Goal: Task Accomplishment & Management: Use online tool/utility

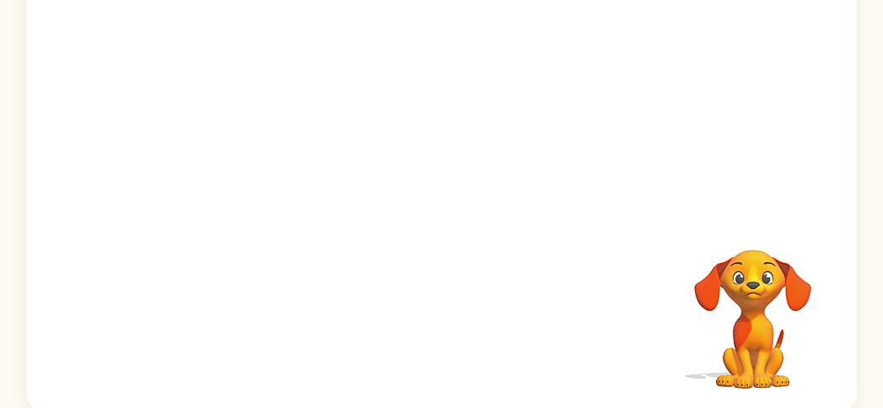
scroll to position [179, 0]
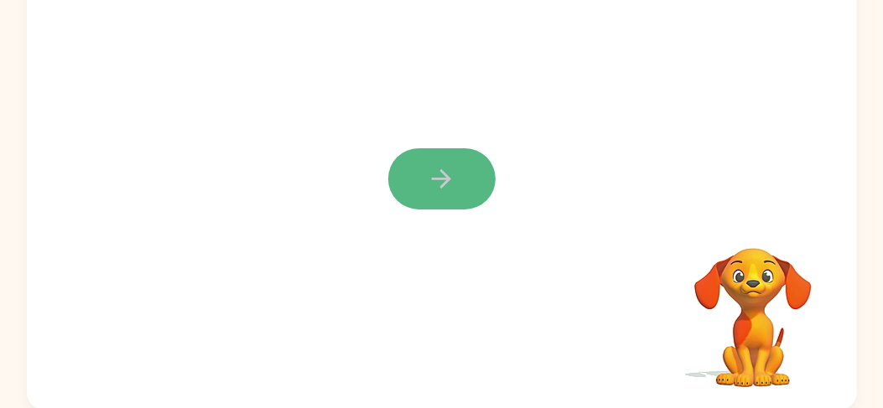
click at [443, 178] on icon "button" at bounding box center [441, 178] width 19 height 19
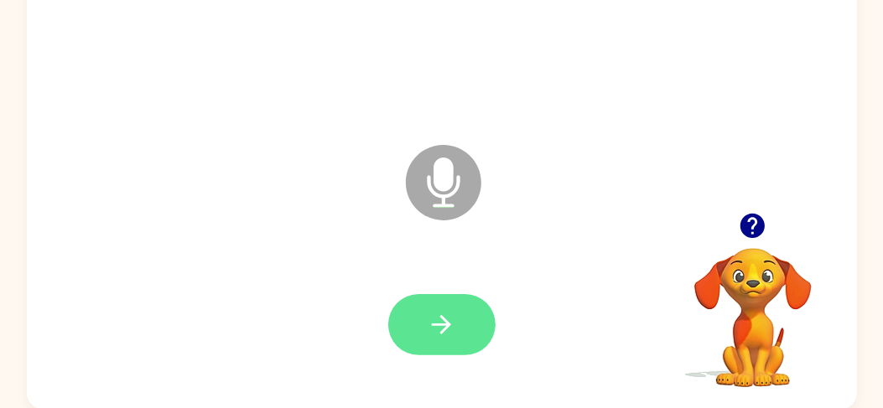
click at [450, 327] on icon "button" at bounding box center [441, 324] width 29 height 29
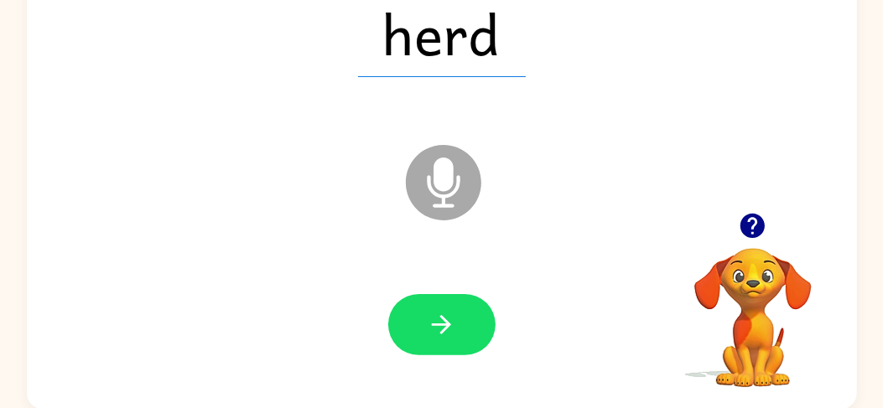
click at [450, 327] on icon "button" at bounding box center [441, 324] width 29 height 29
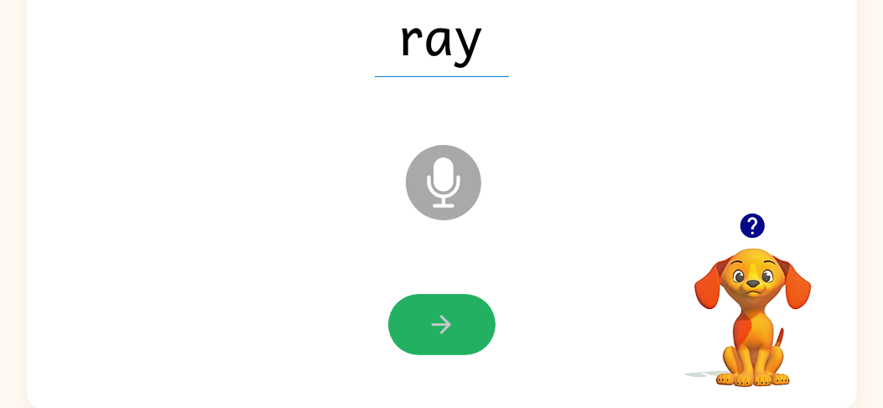
click at [450, 327] on icon "button" at bounding box center [441, 324] width 29 height 29
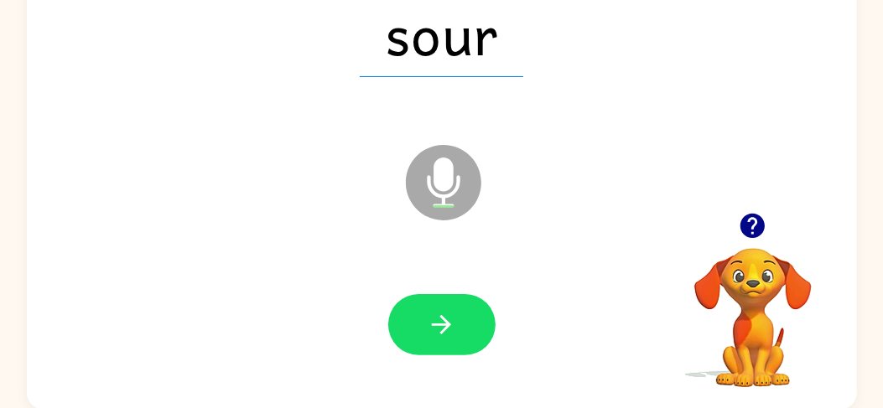
click at [450, 327] on icon "button" at bounding box center [441, 324] width 29 height 29
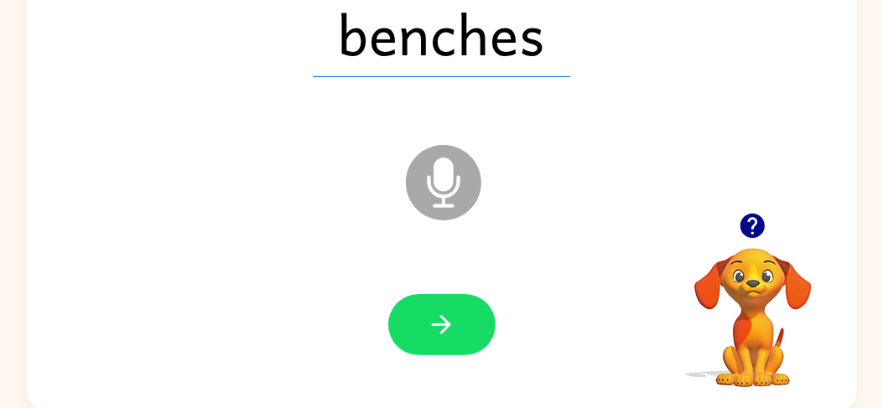
click at [450, 327] on icon "button" at bounding box center [441, 324] width 29 height 29
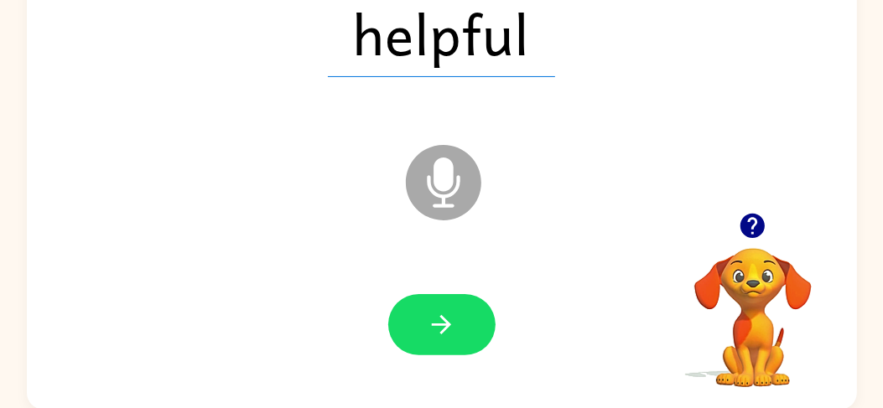
click at [751, 226] on icon "button" at bounding box center [753, 226] width 24 height 24
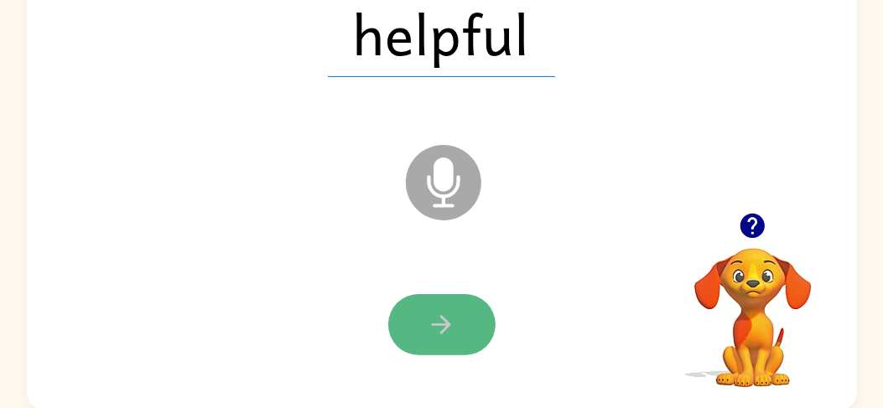
click at [445, 325] on icon "button" at bounding box center [441, 324] width 19 height 19
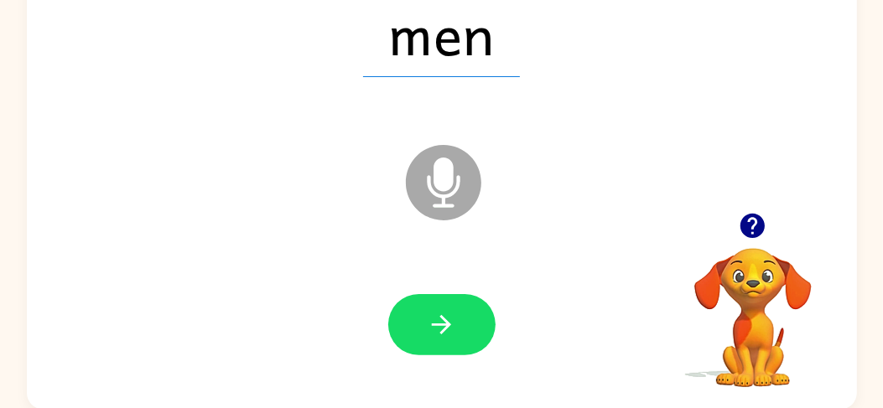
click at [445, 325] on icon "button" at bounding box center [441, 324] width 19 height 19
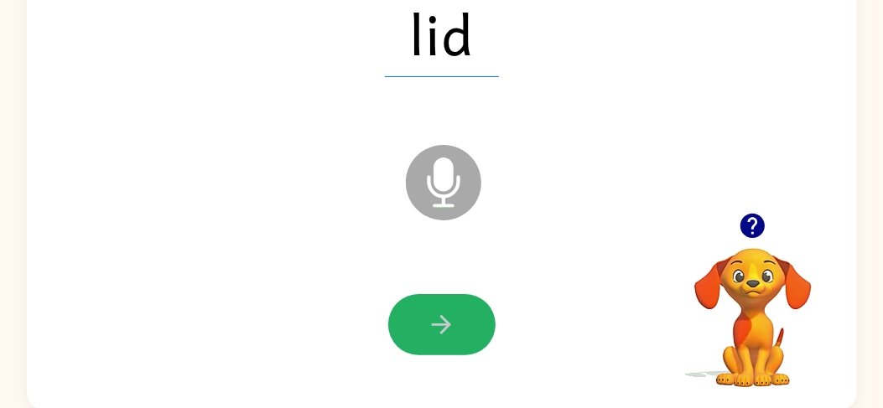
click at [445, 325] on icon "button" at bounding box center [441, 324] width 19 height 19
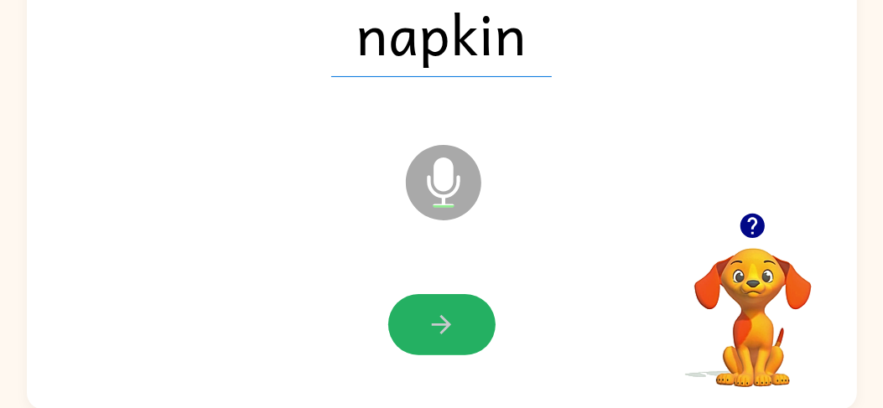
click at [445, 325] on icon "button" at bounding box center [441, 324] width 19 height 19
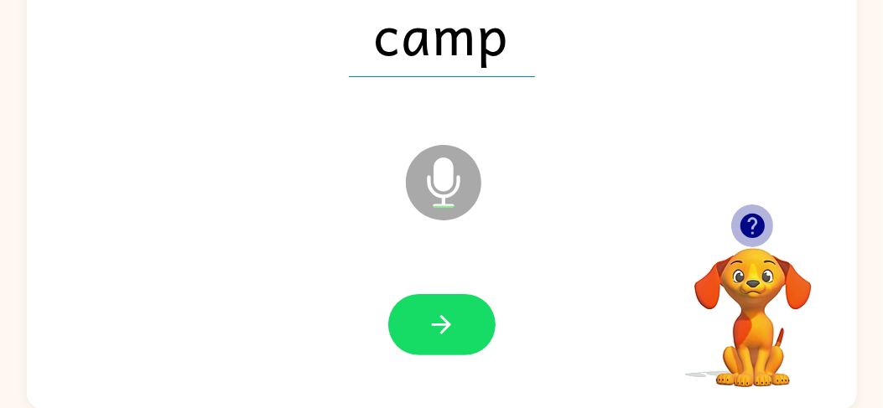
click at [754, 219] on icon "button" at bounding box center [752, 225] width 29 height 29
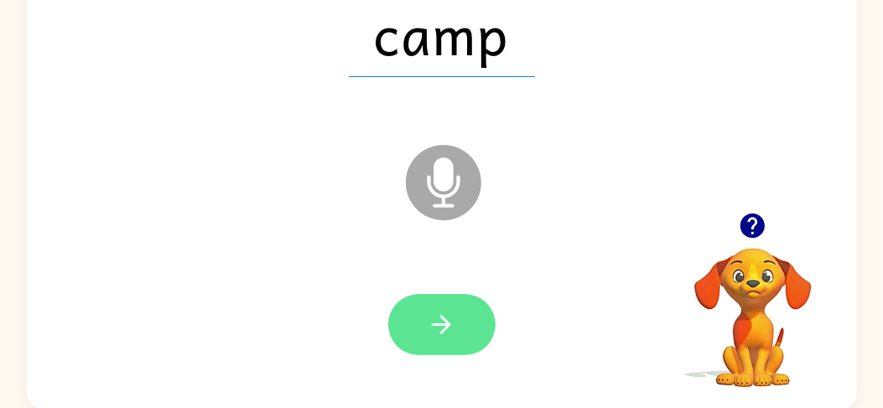
click at [433, 330] on icon "button" at bounding box center [441, 324] width 29 height 29
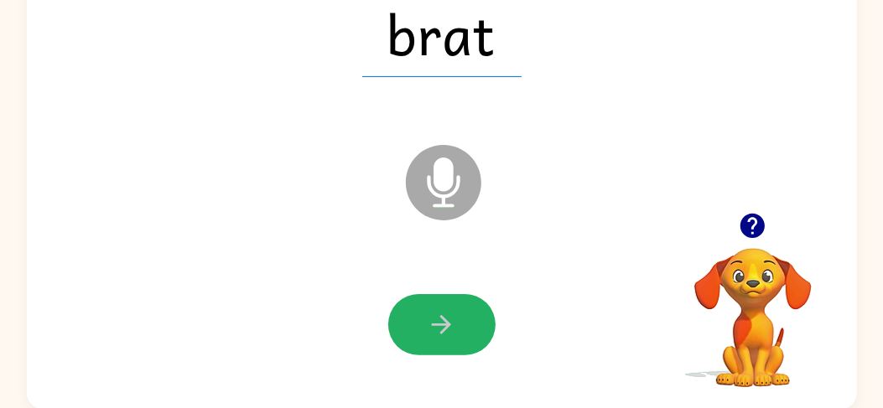
click at [433, 330] on icon "button" at bounding box center [441, 324] width 29 height 29
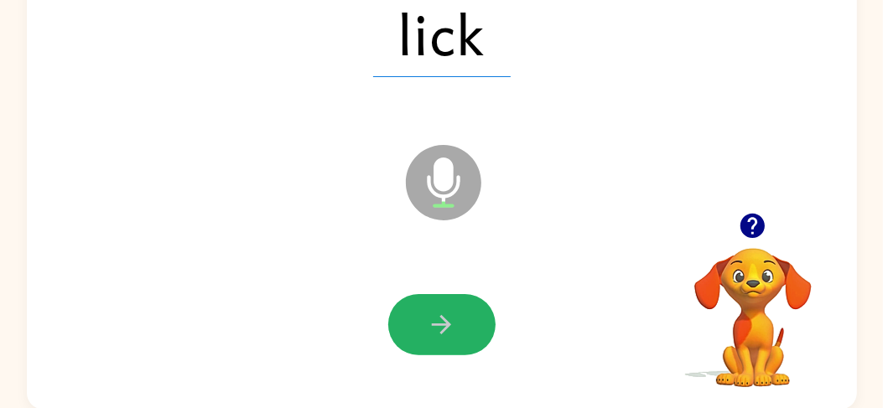
click at [433, 330] on icon "button" at bounding box center [441, 324] width 29 height 29
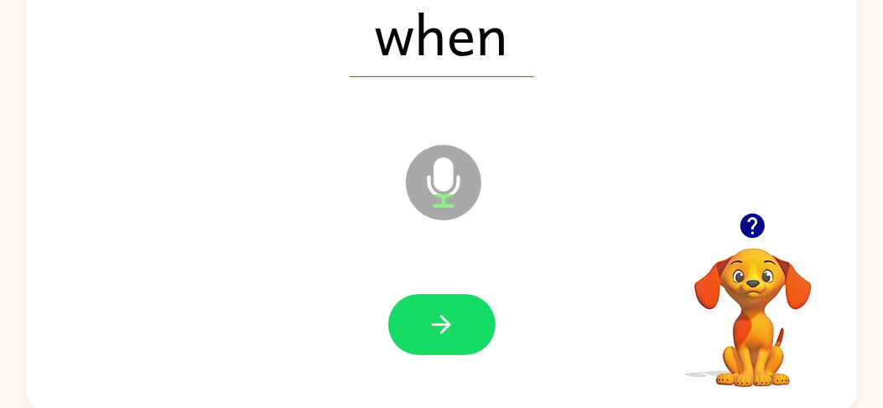
click at [433, 330] on icon "button" at bounding box center [441, 324] width 29 height 29
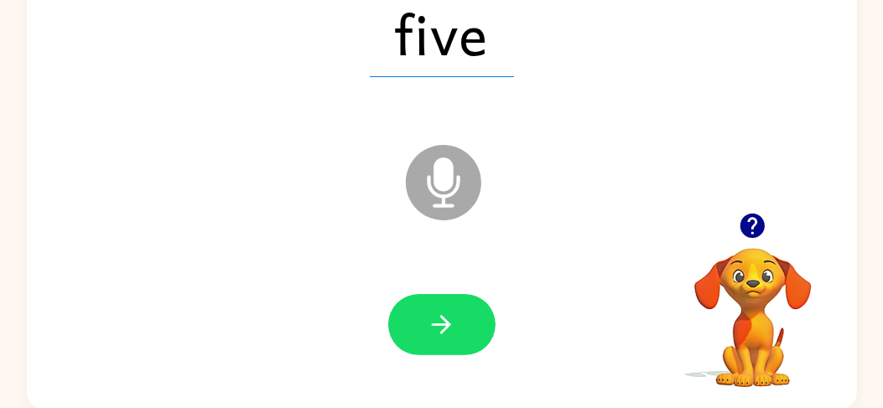
click at [433, 330] on icon "button" at bounding box center [441, 324] width 29 height 29
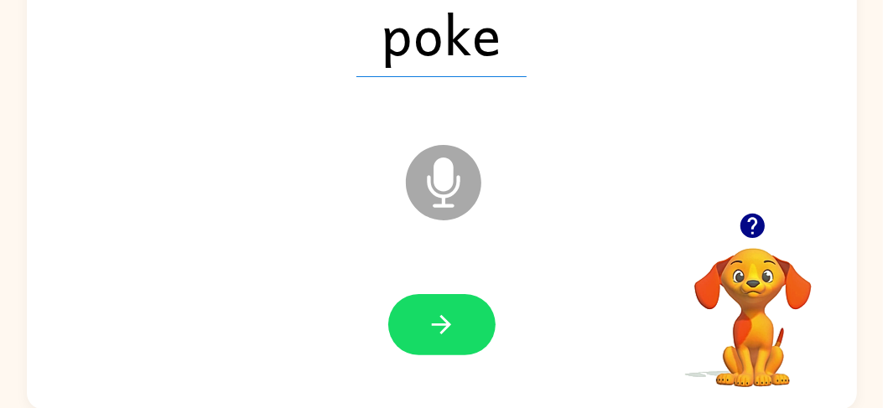
click at [433, 330] on icon "button" at bounding box center [441, 324] width 29 height 29
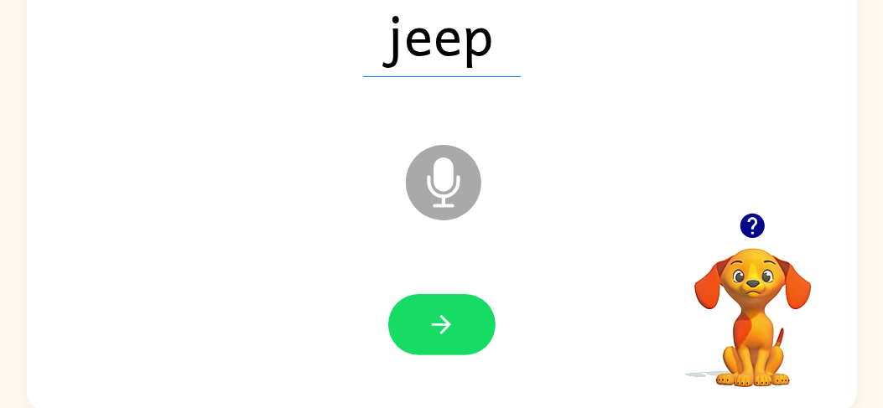
click at [433, 330] on icon "button" at bounding box center [441, 324] width 29 height 29
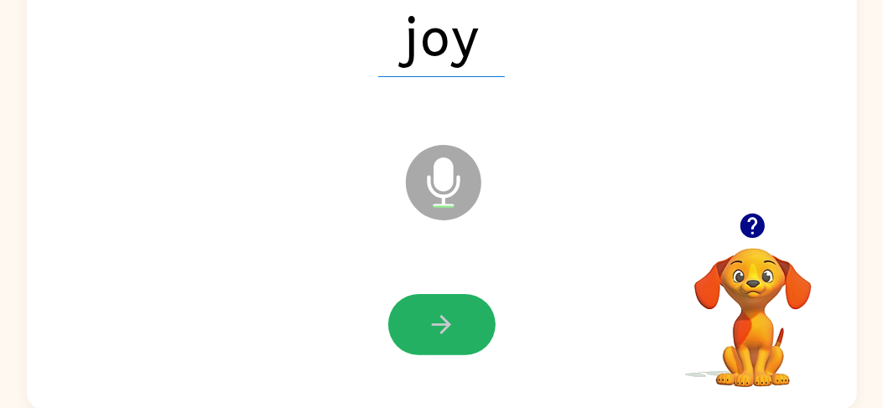
click at [433, 330] on icon "button" at bounding box center [441, 324] width 29 height 29
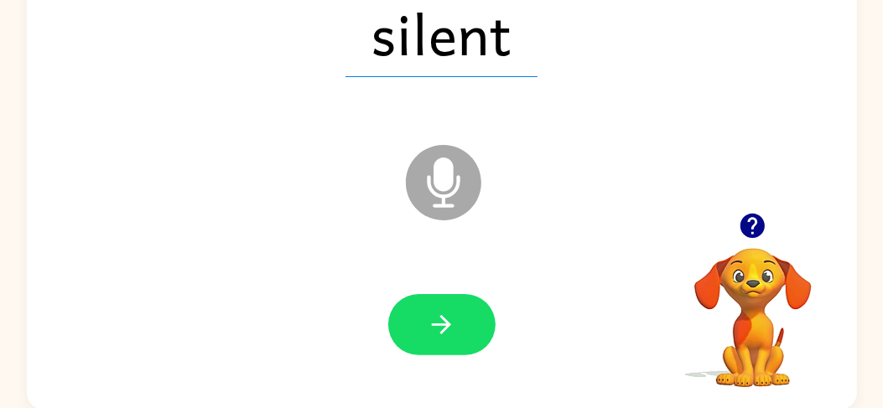
click at [433, 330] on icon "button" at bounding box center [441, 324] width 29 height 29
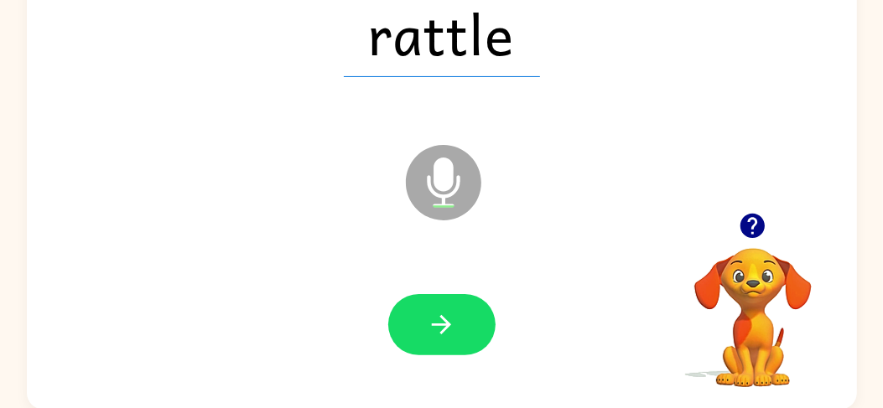
click at [433, 330] on icon "button" at bounding box center [441, 324] width 29 height 29
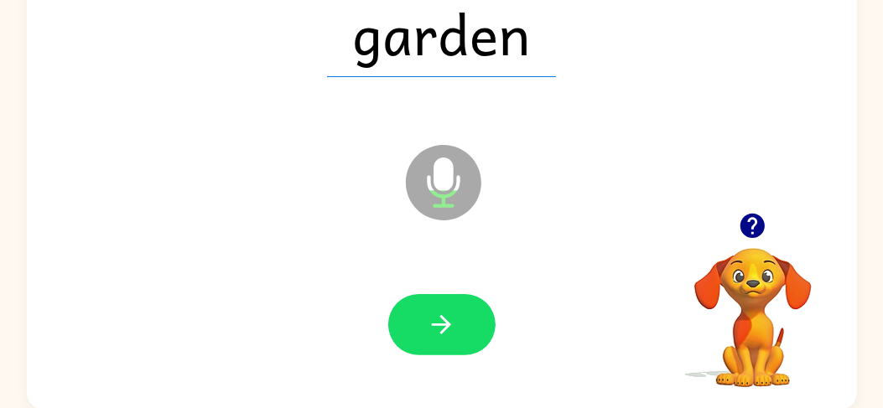
click at [433, 330] on icon "button" at bounding box center [441, 324] width 29 height 29
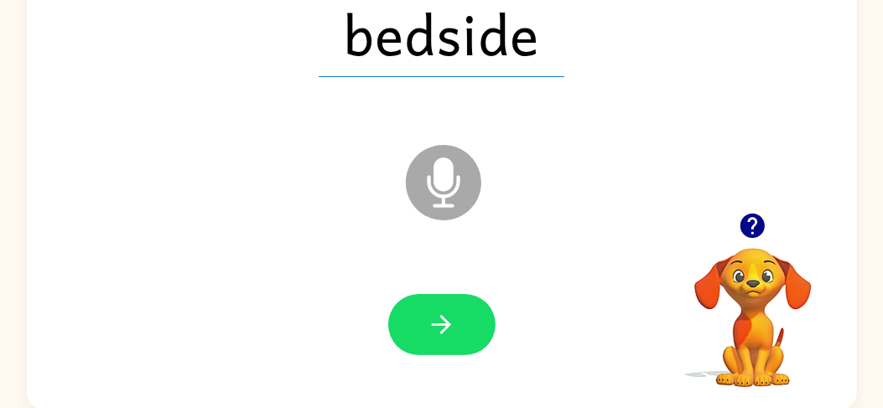
click at [433, 330] on icon "button" at bounding box center [441, 324] width 29 height 29
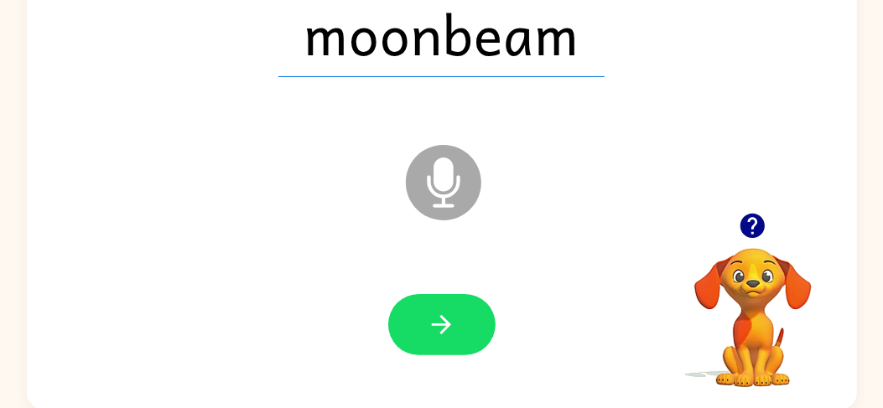
click at [433, 330] on icon "button" at bounding box center [441, 324] width 29 height 29
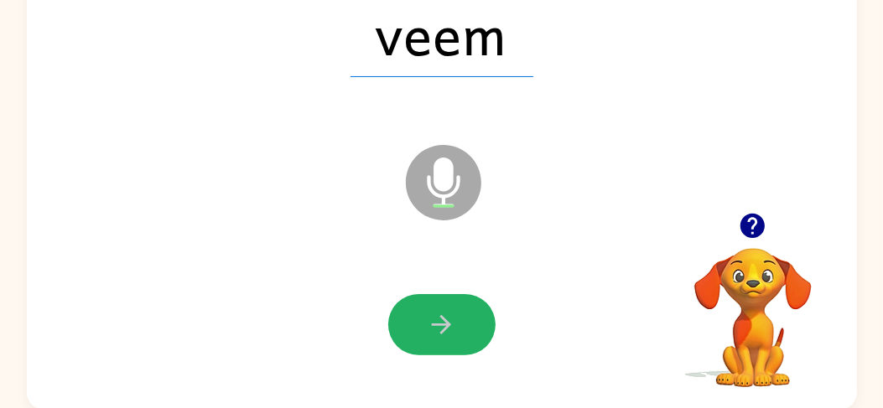
click at [433, 330] on icon "button" at bounding box center [441, 324] width 29 height 29
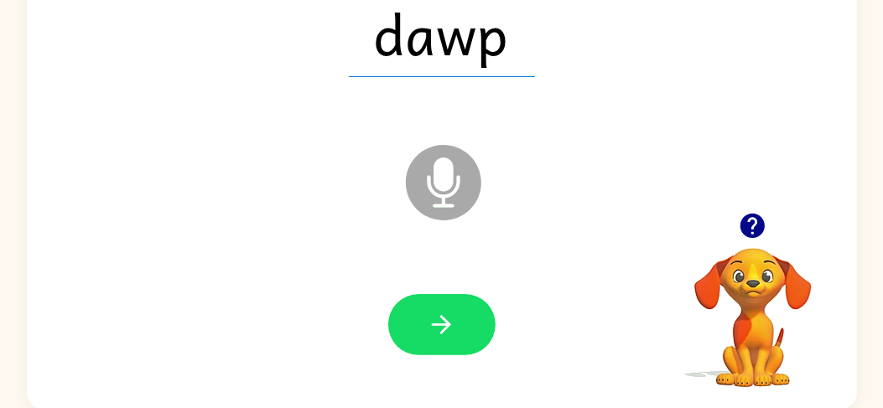
click at [433, 330] on icon "button" at bounding box center [441, 324] width 29 height 29
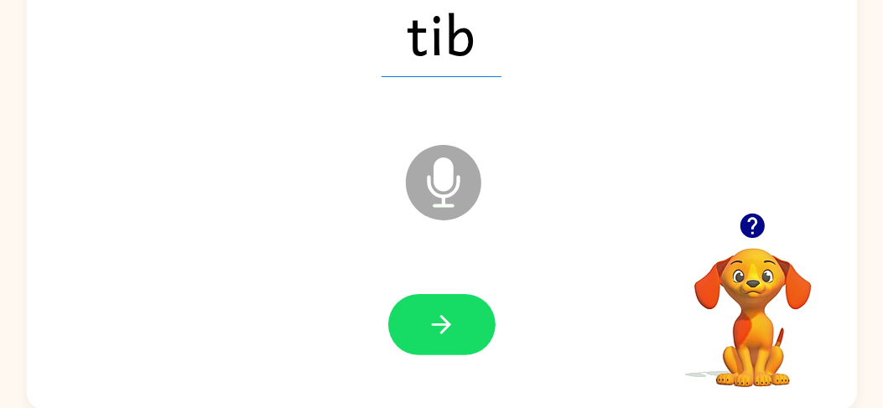
click at [433, 330] on icon "button" at bounding box center [441, 324] width 29 height 29
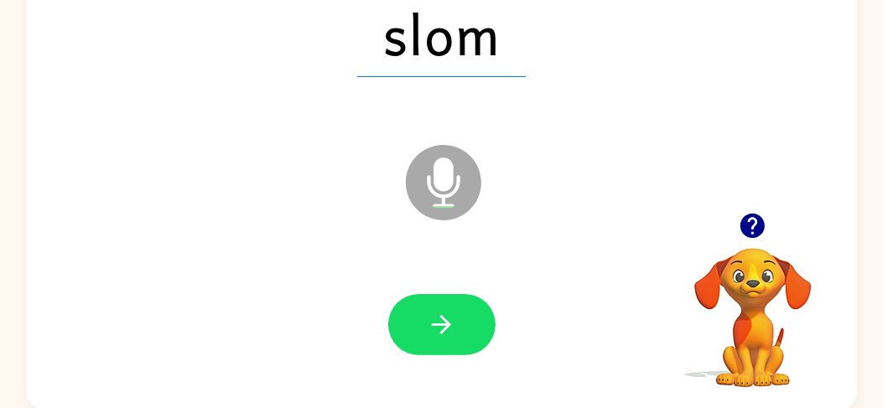
click at [433, 330] on icon "button" at bounding box center [441, 324] width 29 height 29
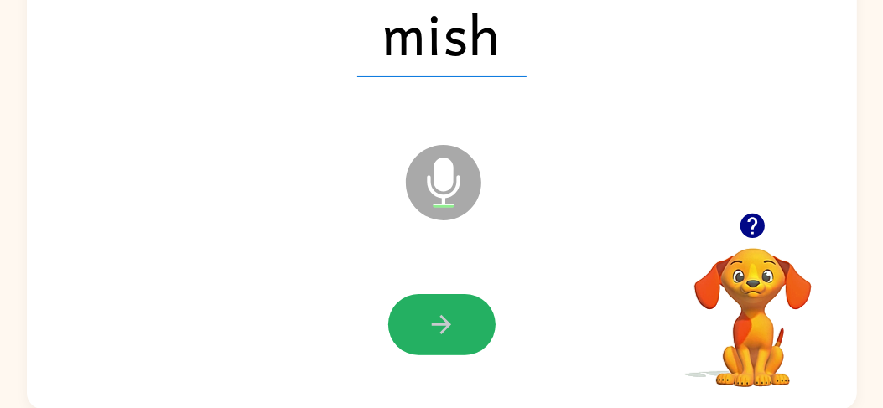
click at [433, 330] on icon "button" at bounding box center [441, 324] width 29 height 29
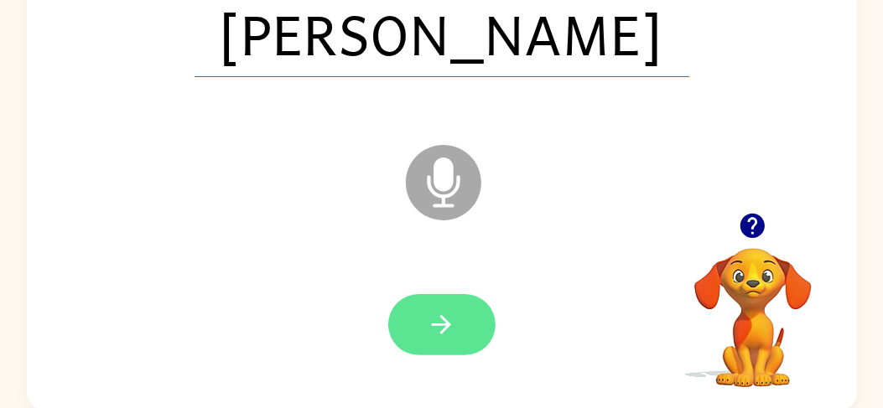
click at [433, 330] on icon "button" at bounding box center [441, 324] width 29 height 29
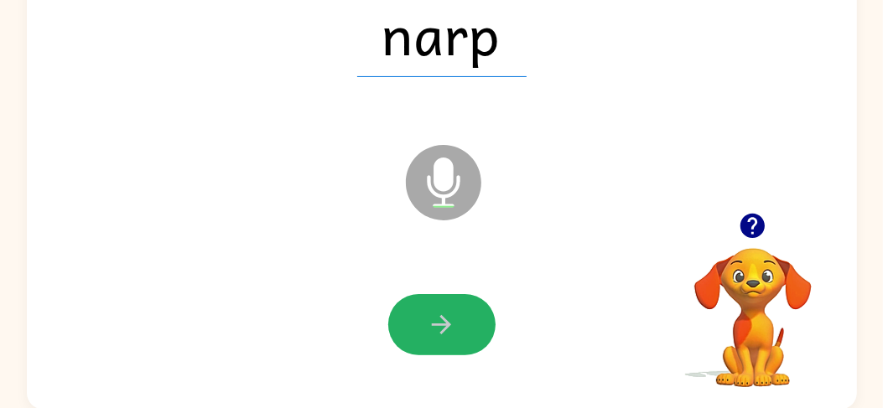
click at [433, 330] on icon "button" at bounding box center [441, 324] width 29 height 29
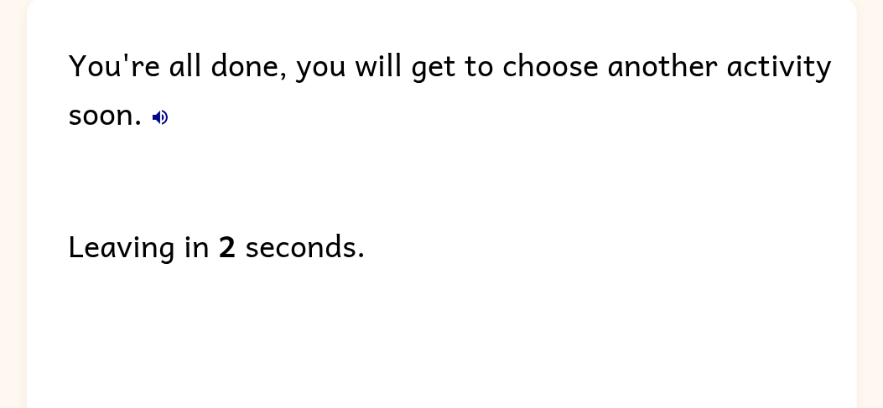
scroll to position [84, 0]
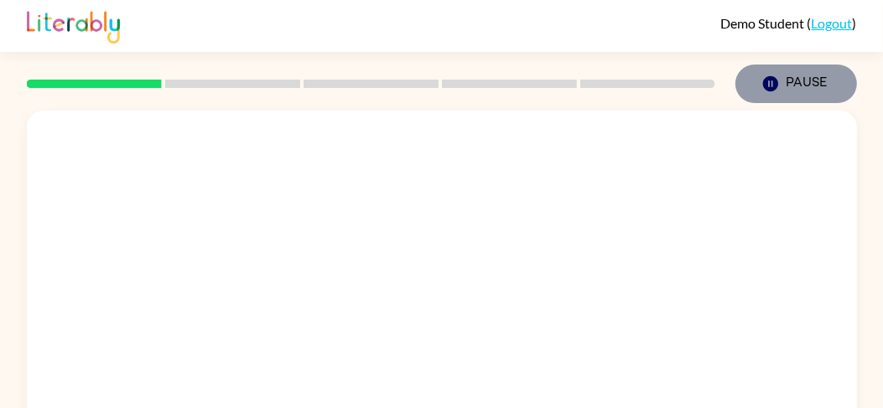
click at [763, 77] on icon "Pause" at bounding box center [771, 84] width 18 height 18
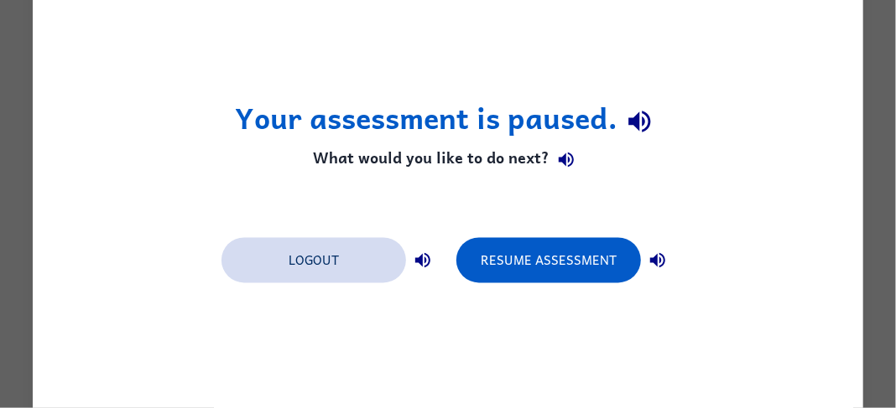
click at [313, 256] on button "Logout" at bounding box center [313, 259] width 185 height 45
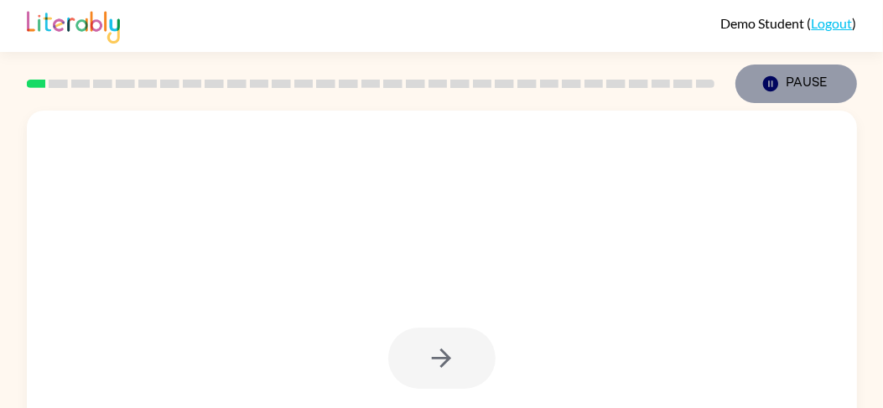
click at [768, 89] on icon "button" at bounding box center [769, 83] width 15 height 15
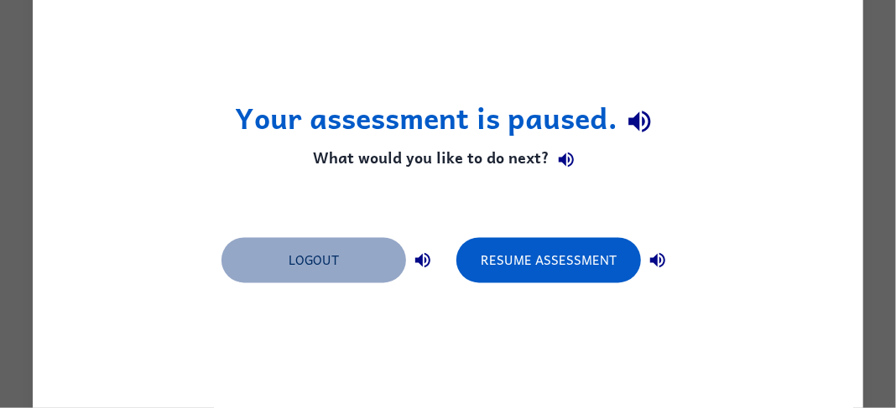
click at [295, 254] on button "Logout" at bounding box center [313, 259] width 185 height 45
